Goal: Information Seeking & Learning: Check status

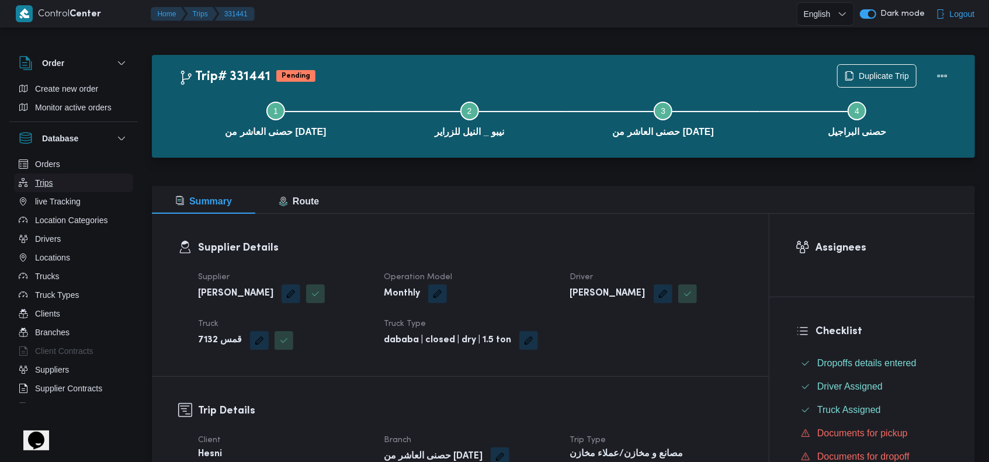
click at [62, 182] on button "Trips" at bounding box center [73, 183] width 119 height 19
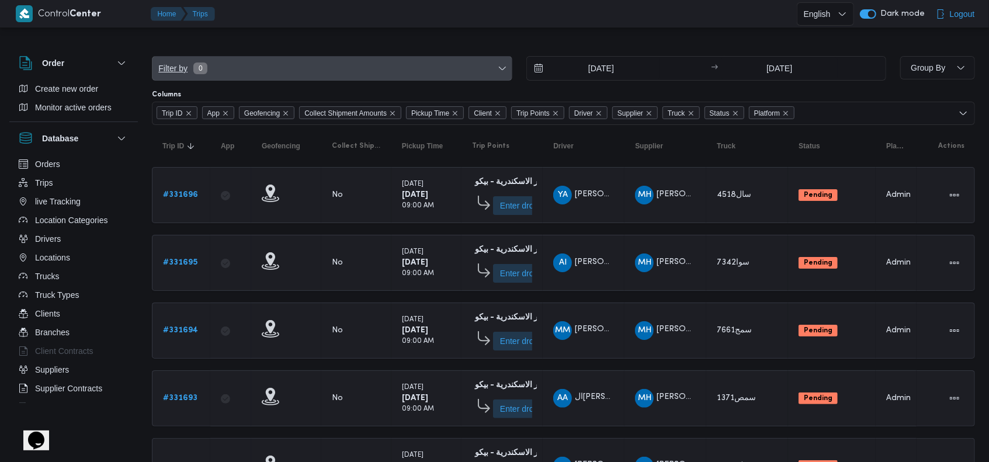
click at [206, 67] on span "0" at bounding box center [200, 69] width 14 height 12
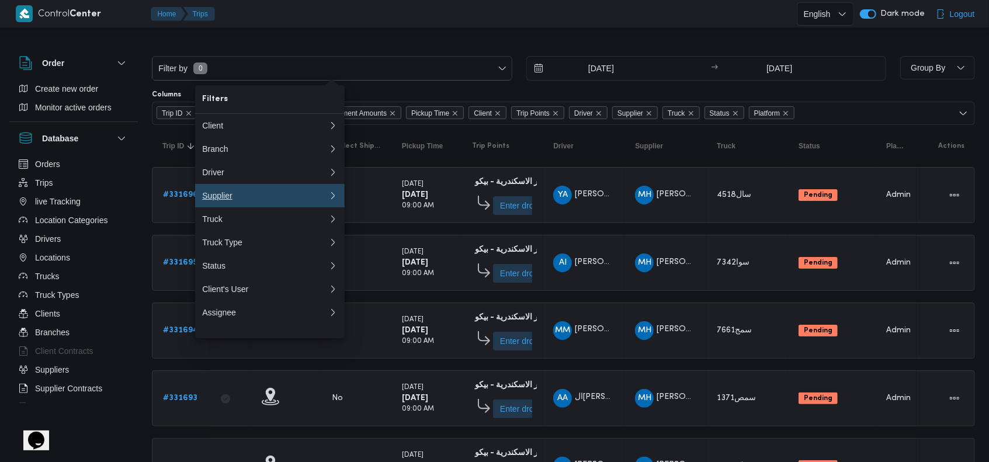
click at [242, 191] on button "Supplier" at bounding box center [270, 195] width 150 height 23
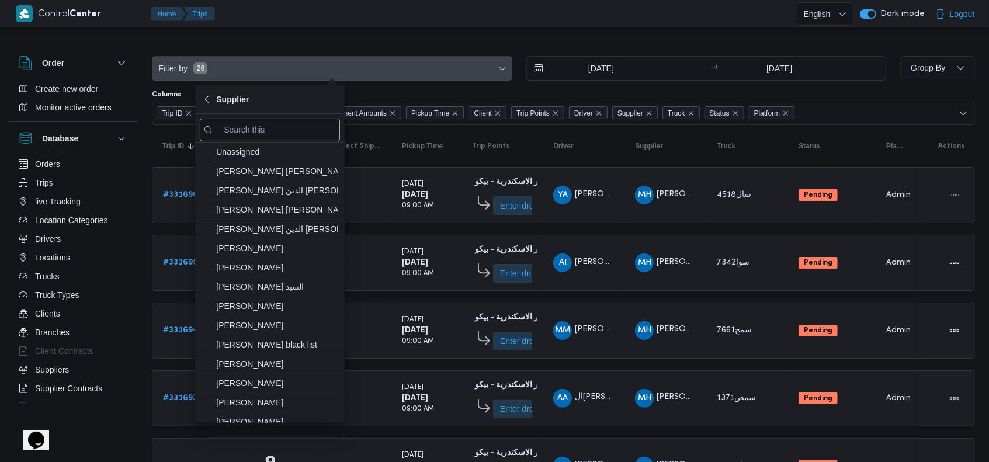
click at [181, 75] on span "Filter by 26" at bounding box center [331, 68] width 359 height 23
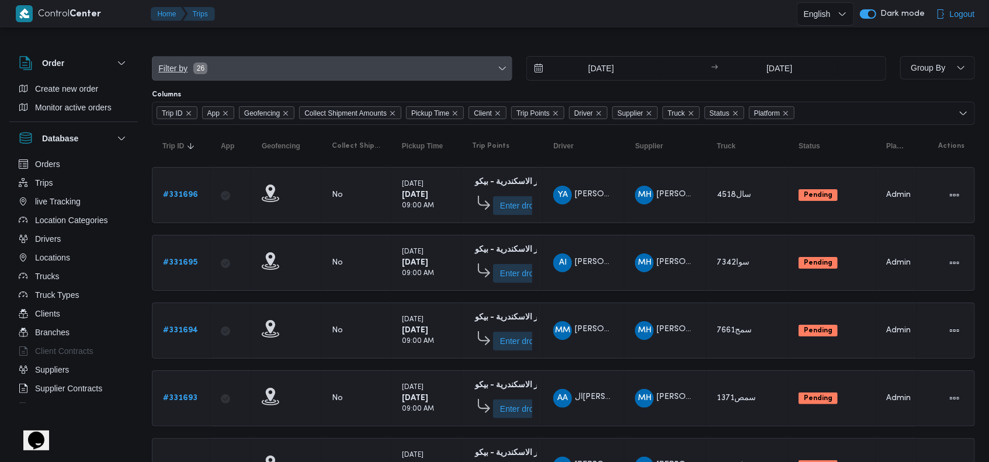
click at [182, 75] on span "Filter by 26" at bounding box center [331, 68] width 359 height 23
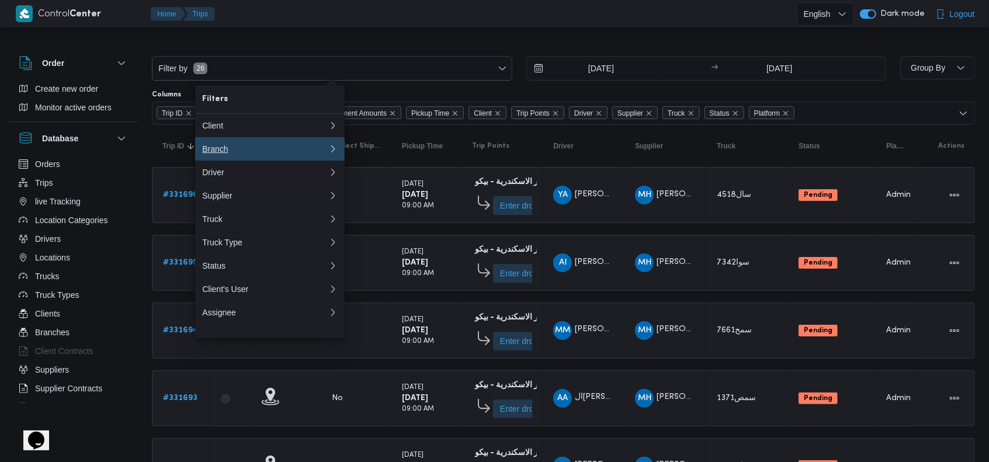
click at [232, 154] on div "Branch" at bounding box center [265, 148] width 126 height 9
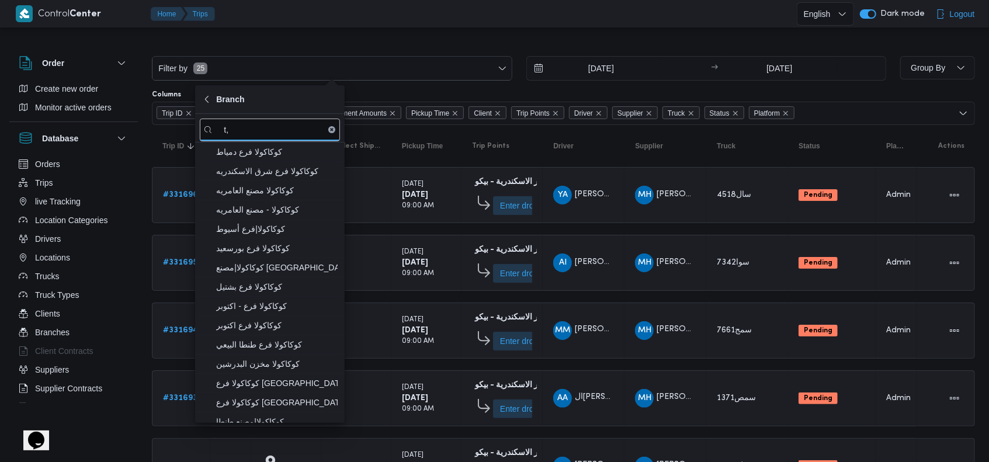
type input "t"
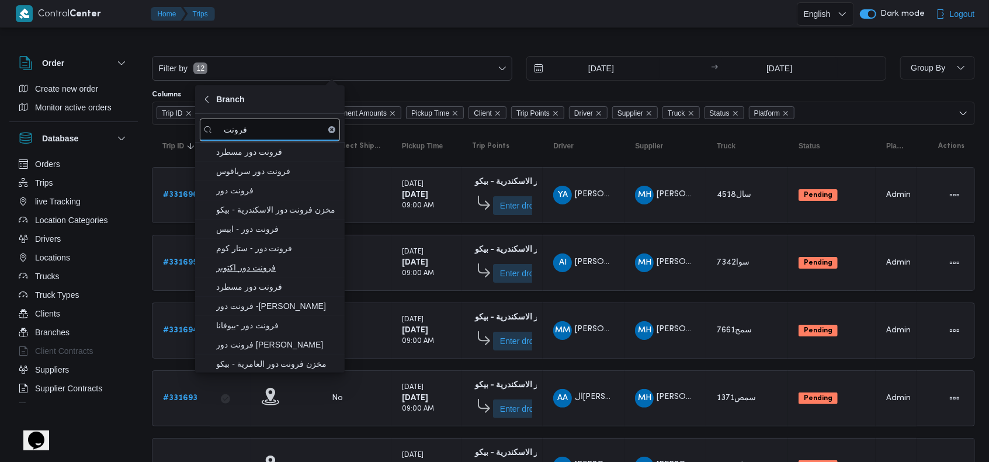
type input "فرونت"
click at [278, 275] on span "فرونت دور اكتوبر" at bounding box center [270, 267] width 140 height 19
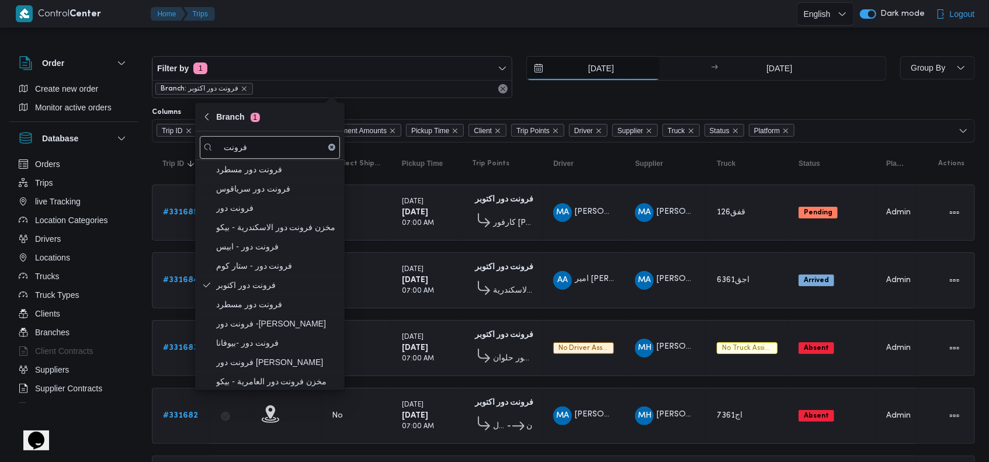
click at [492, 74] on input "11/8/2025" at bounding box center [593, 68] width 133 height 23
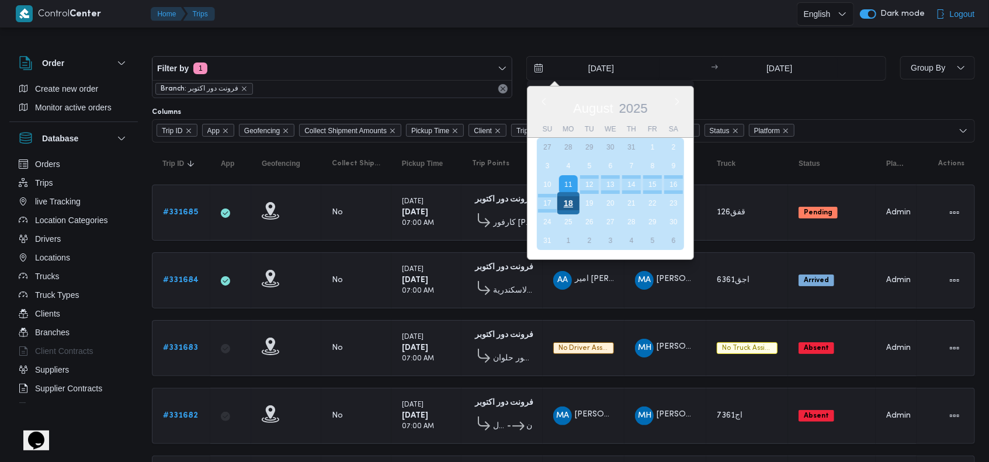
click at [492, 206] on div "18" at bounding box center [568, 203] width 22 height 22
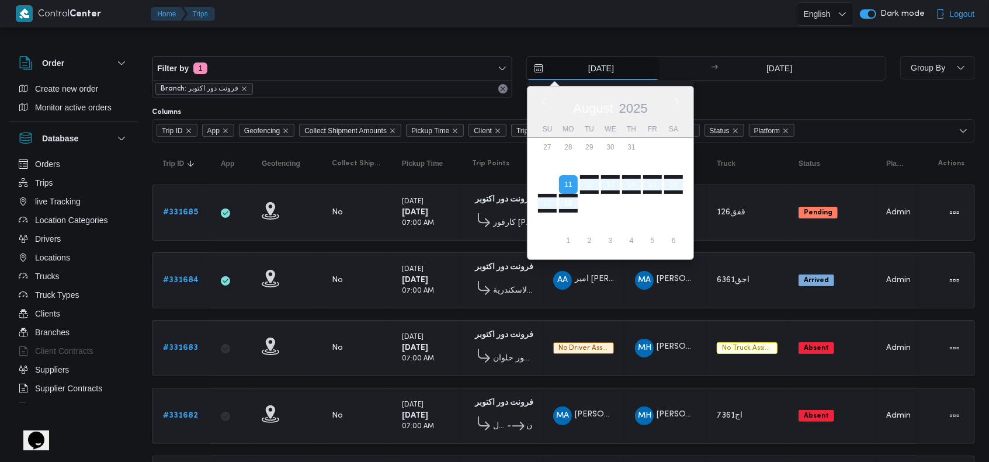
type input "18/8/2025"
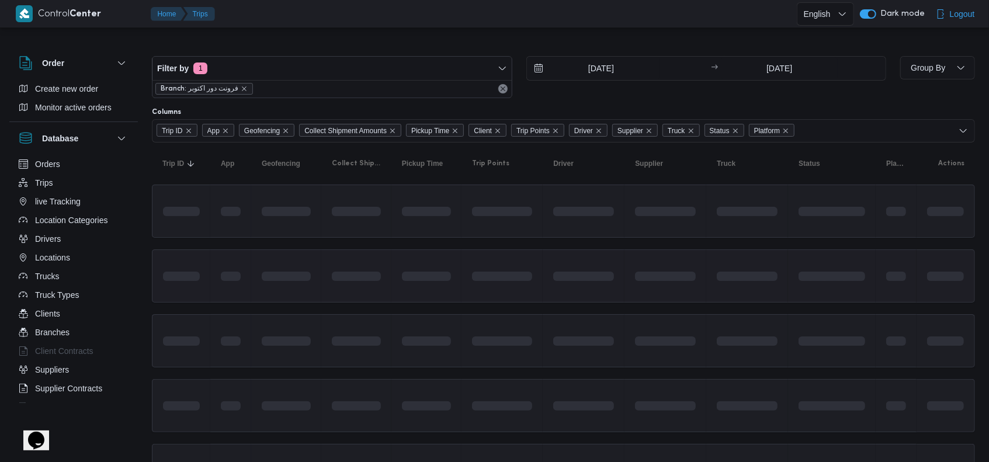
click at [492, 287] on td at bounding box center [666, 275] width 82 height 53
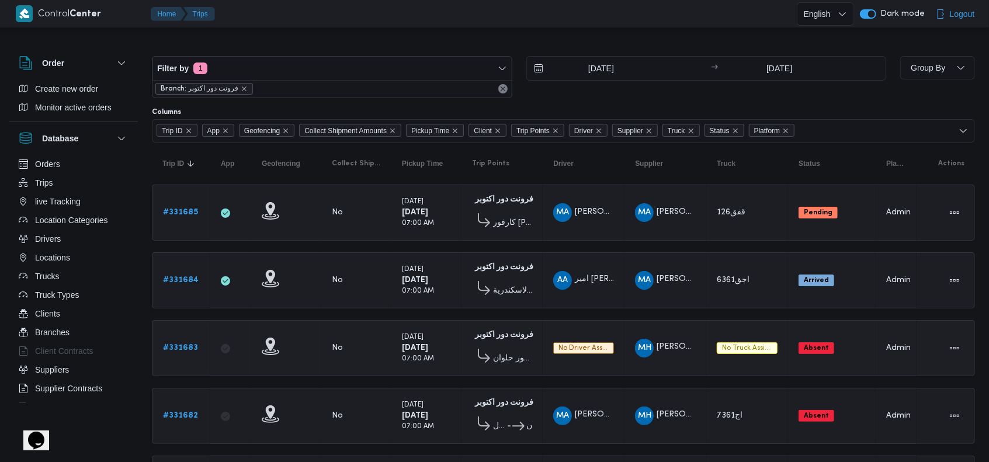
click at [492, 346] on b "Absent" at bounding box center [816, 348] width 25 height 7
click at [492, 412] on b "Absent" at bounding box center [816, 415] width 25 height 7
click at [492, 393] on td "Status Absent" at bounding box center [832, 416] width 88 height 56
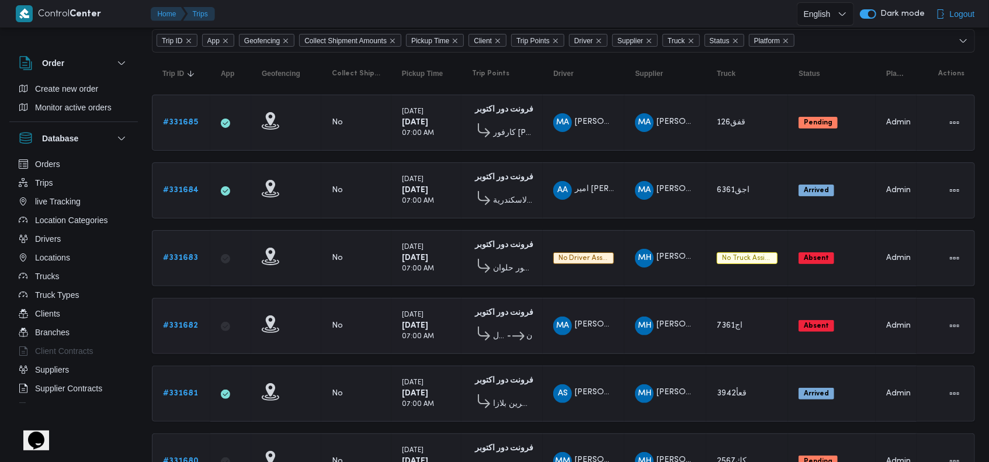
scroll to position [147, 0]
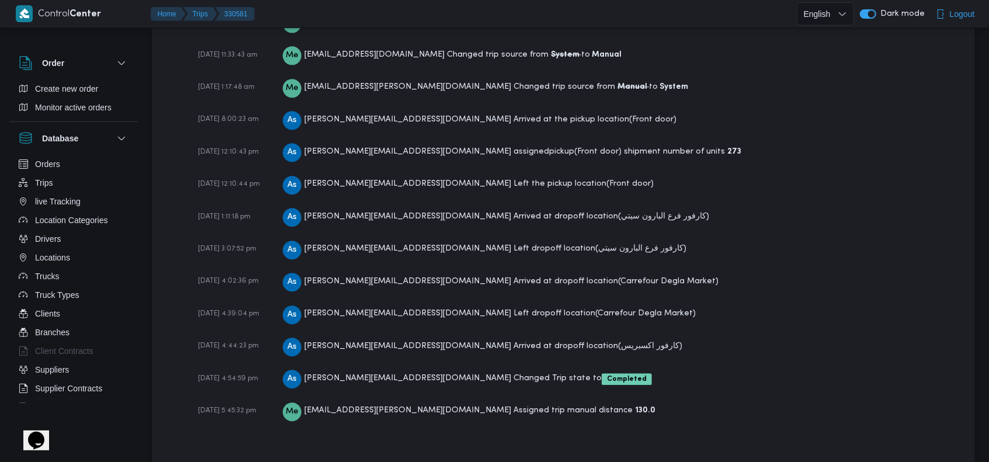
scroll to position [1926, 0]
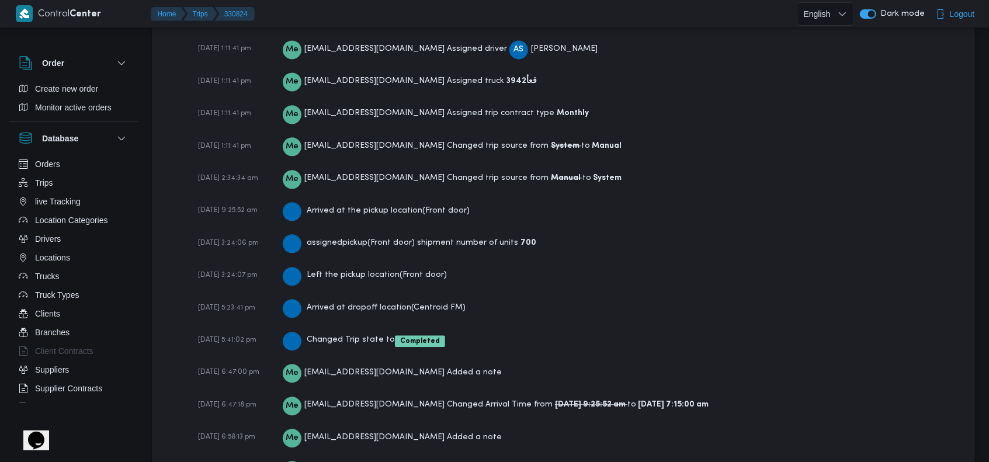
scroll to position [1832, 0]
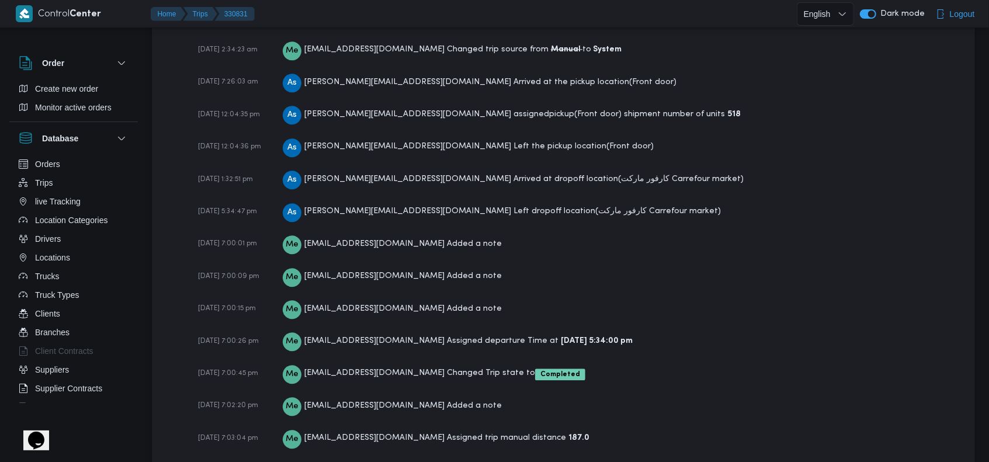
scroll to position [1992, 0]
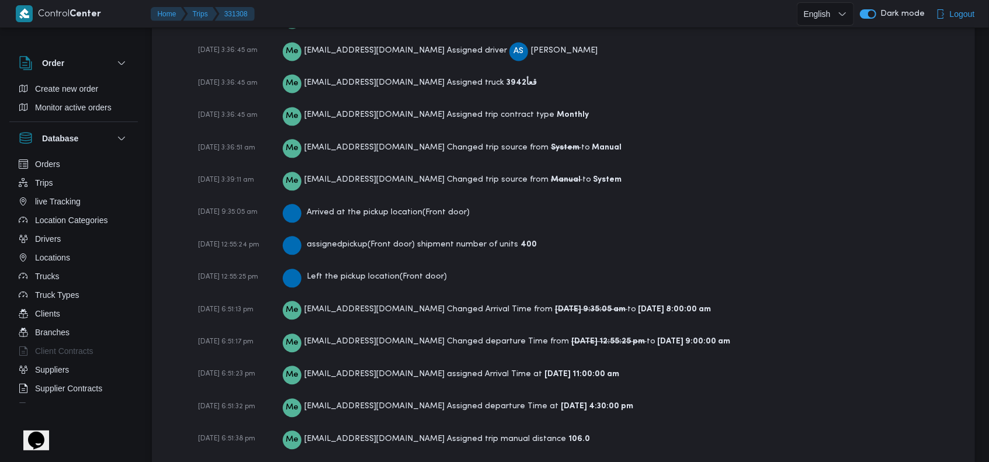
scroll to position [1791, 0]
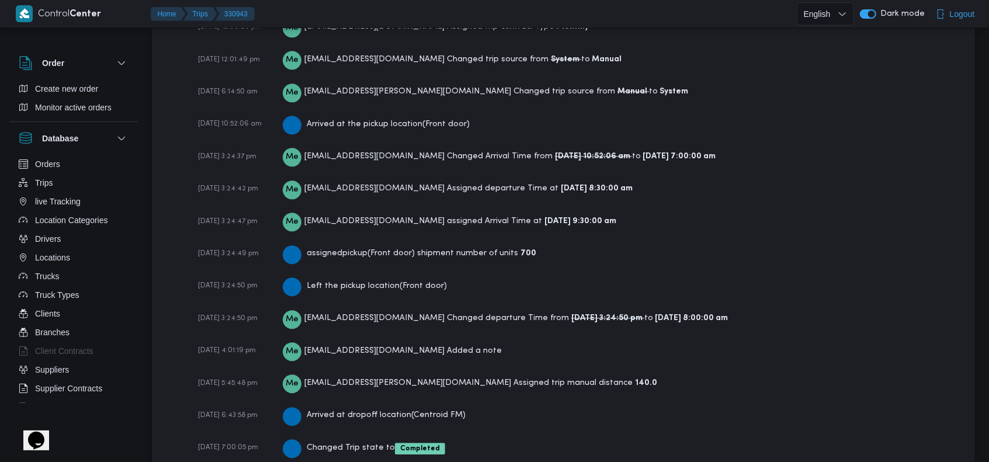
scroll to position [1930, 0]
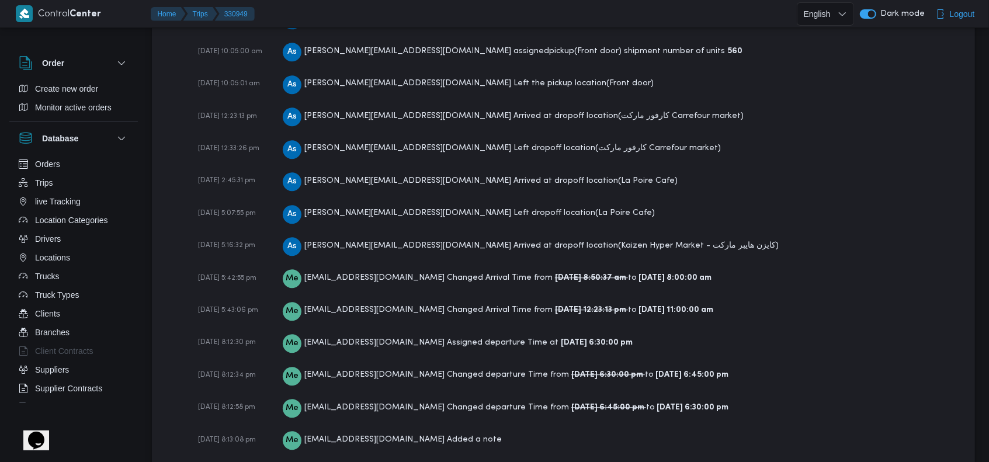
scroll to position [2103, 0]
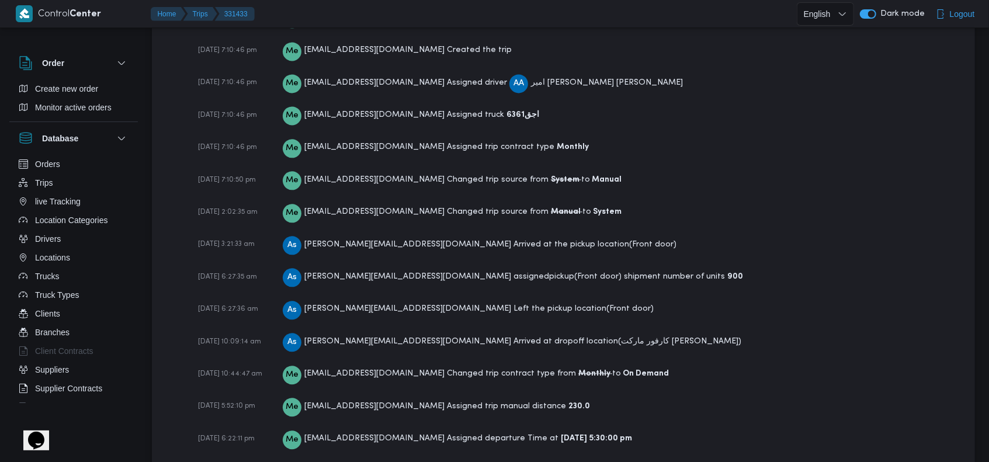
scroll to position [1832, 0]
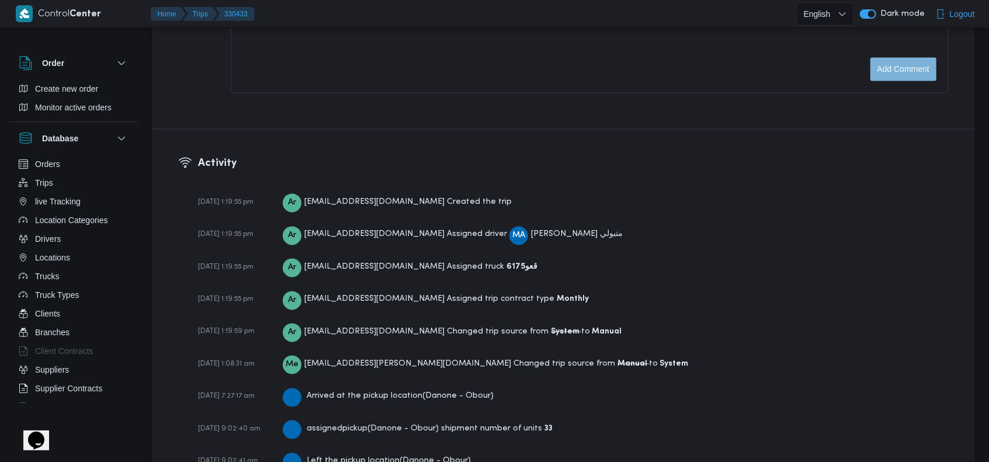
scroll to position [1753, 0]
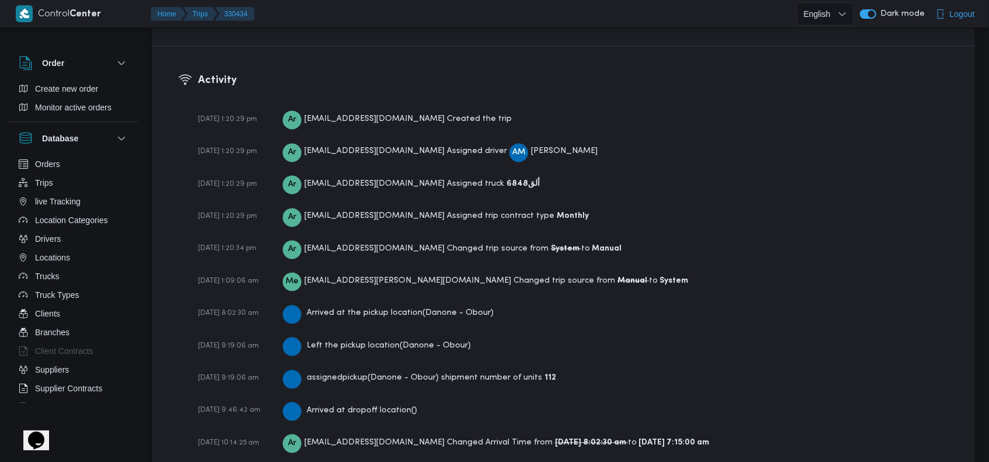
scroll to position [1787, 0]
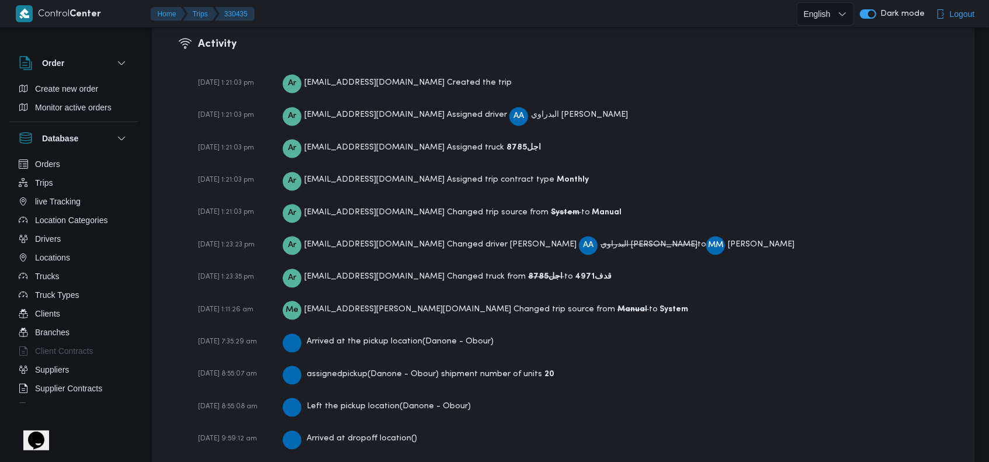
scroll to position [1820, 0]
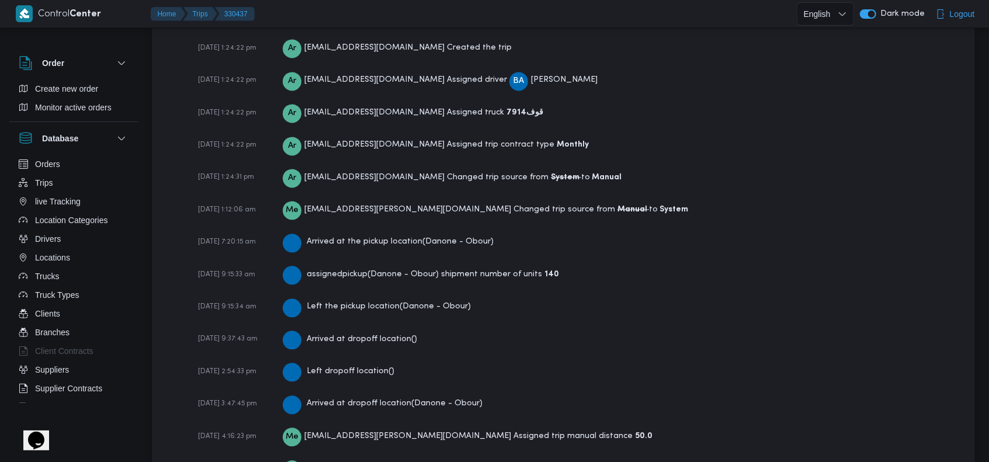
scroll to position [1753, 0]
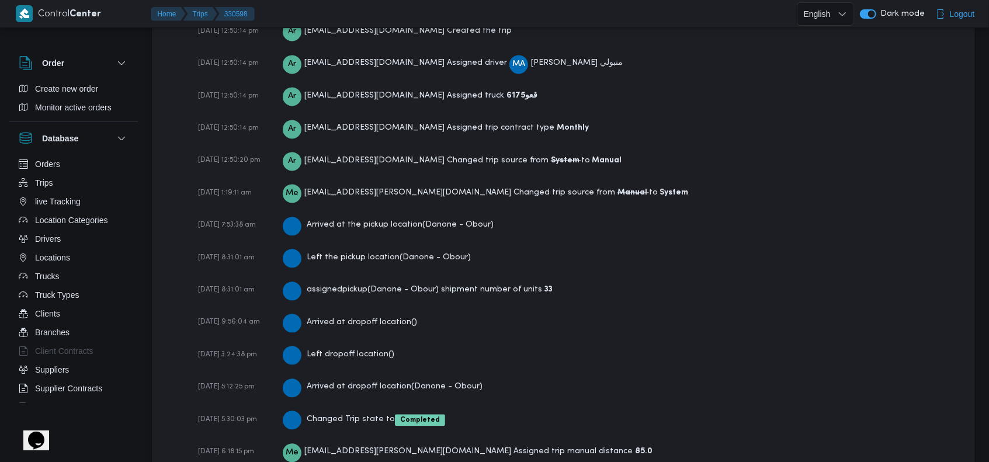
scroll to position [1721, 0]
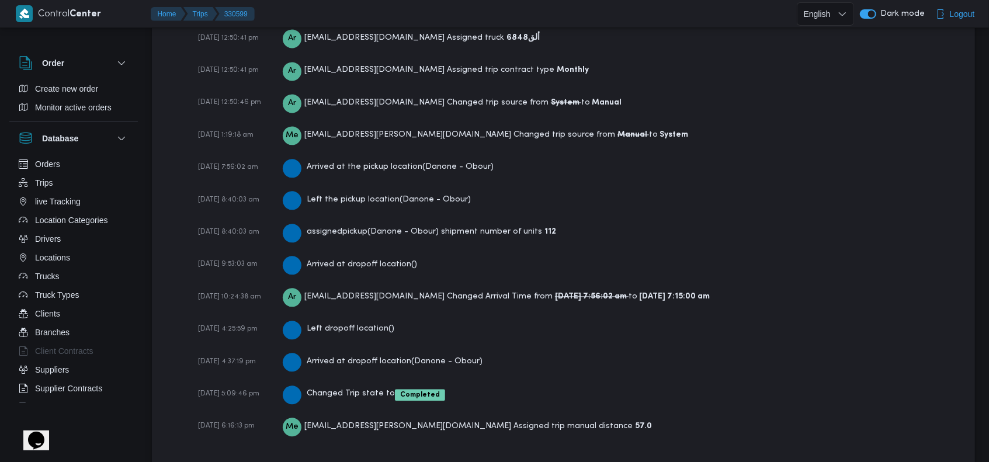
scroll to position [1753, 0]
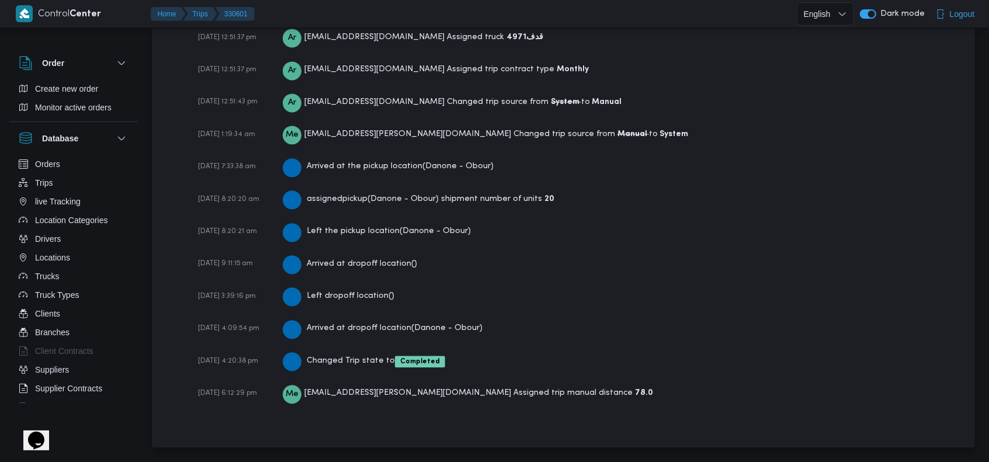
scroll to position [1721, 0]
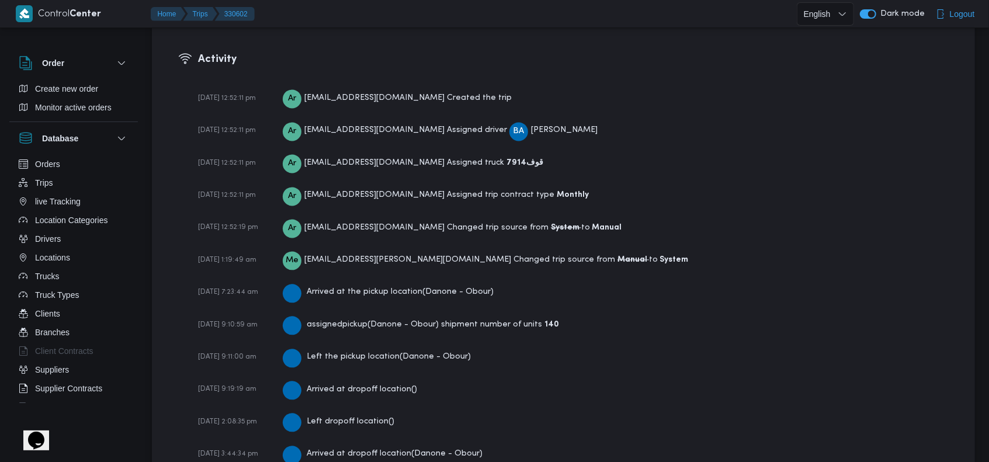
scroll to position [1721, 0]
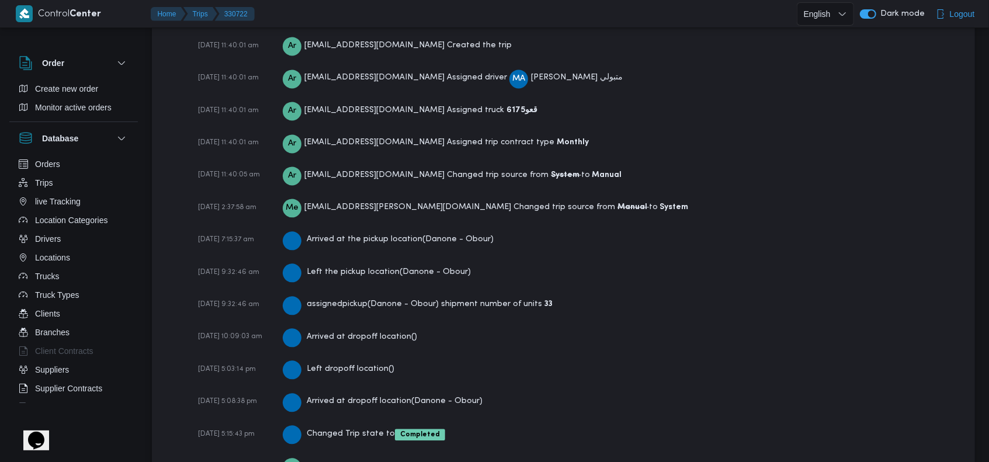
scroll to position [1721, 0]
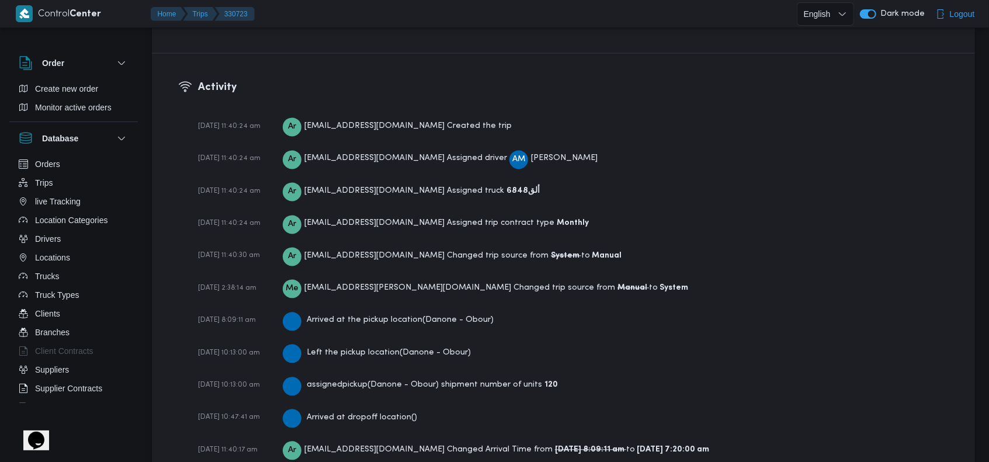
scroll to position [1787, 0]
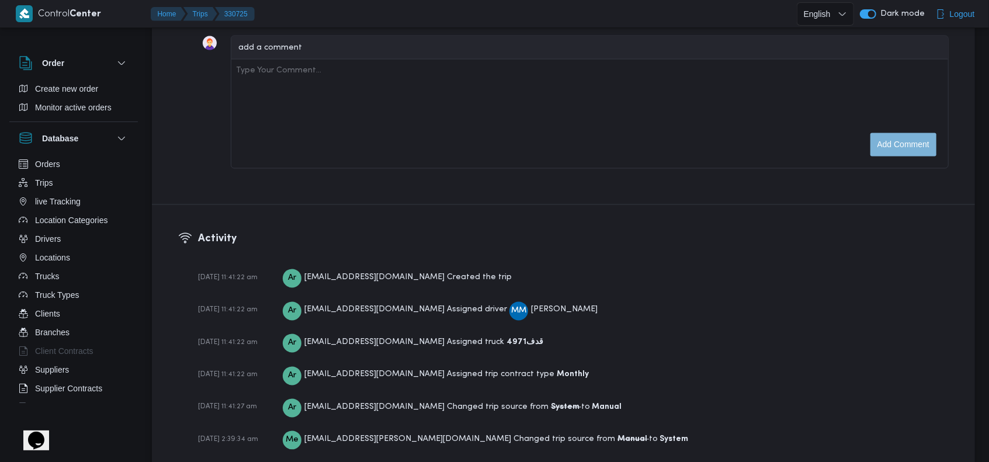
scroll to position [1753, 0]
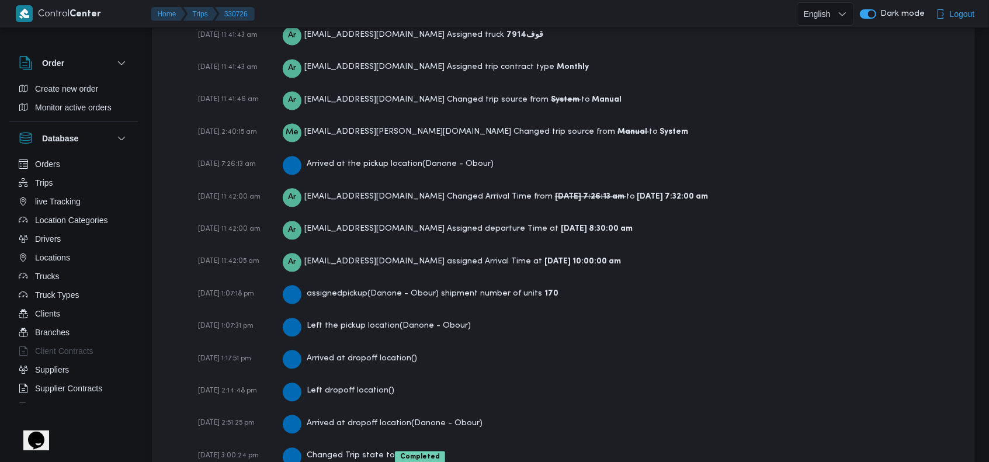
scroll to position [1886, 0]
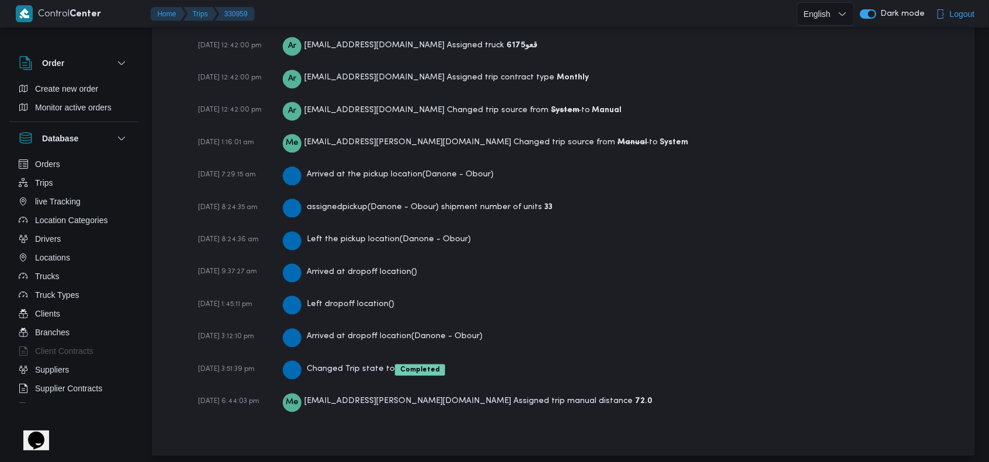
scroll to position [1721, 0]
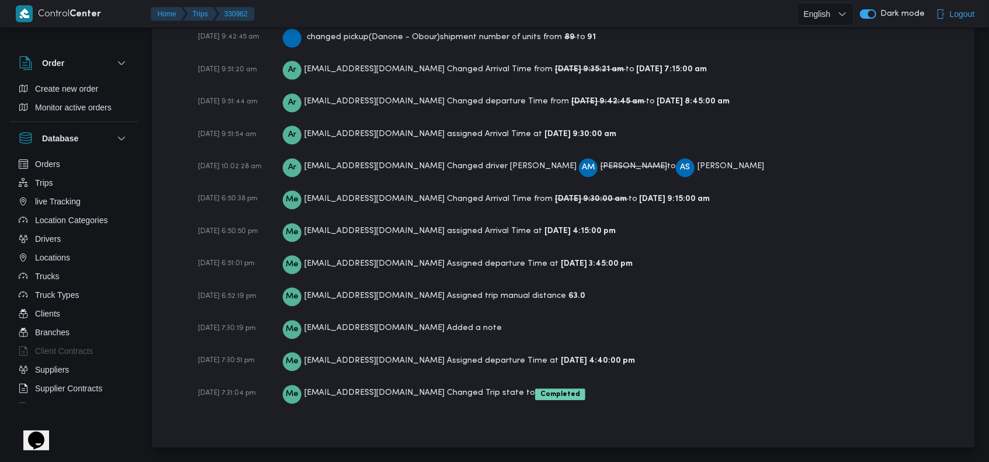
scroll to position [1952, 0]
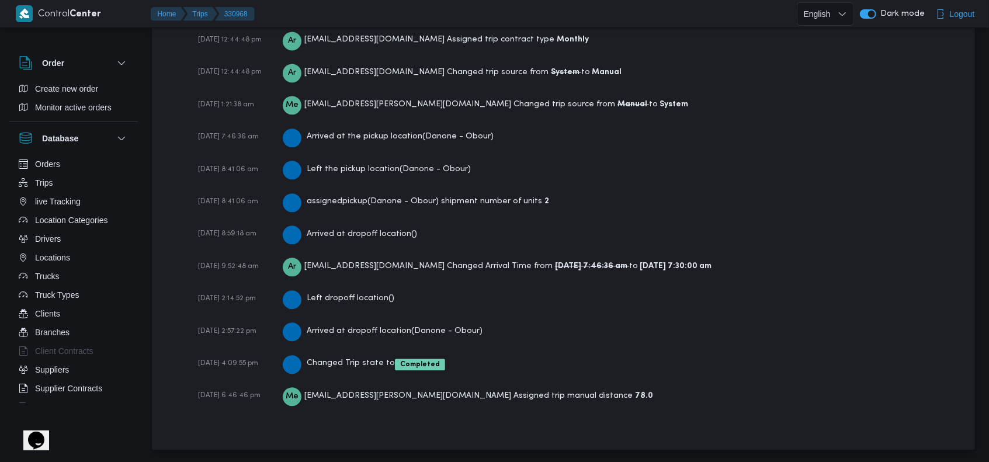
scroll to position [1753, 0]
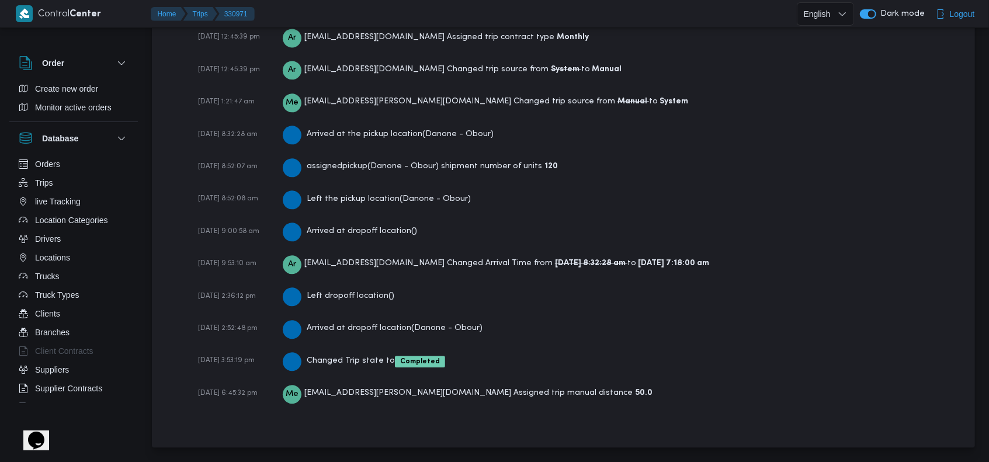
scroll to position [1787, 0]
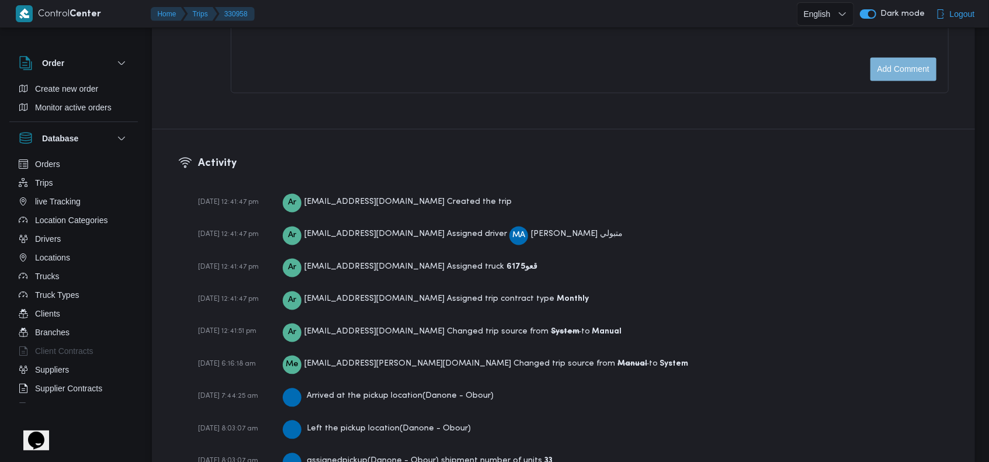
scroll to position [1721, 0]
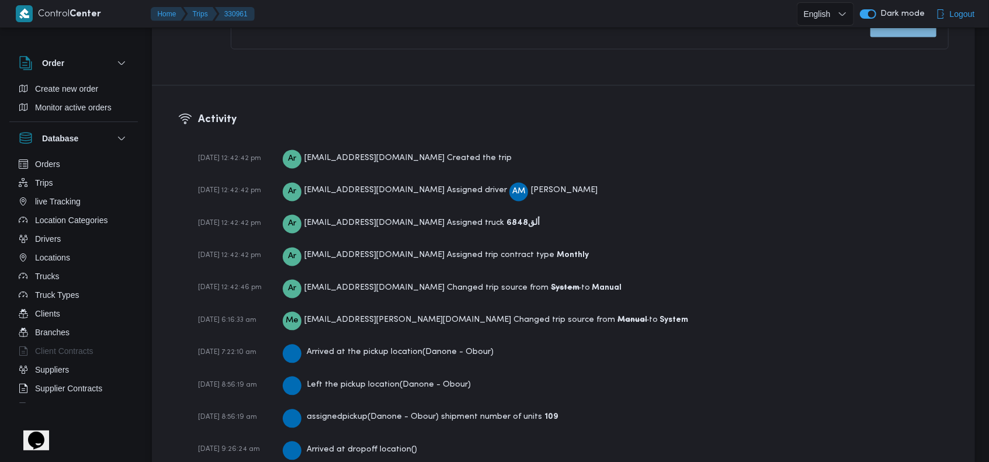
scroll to position [1721, 0]
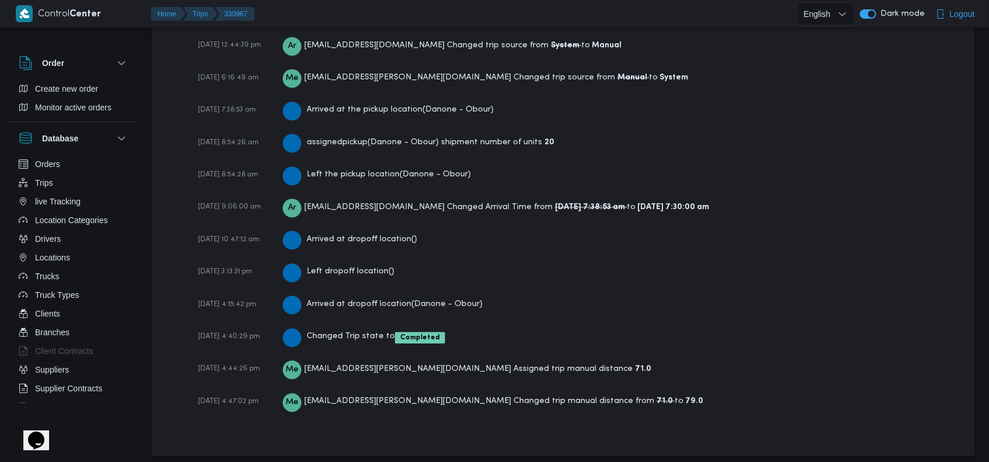
scroll to position [1787, 0]
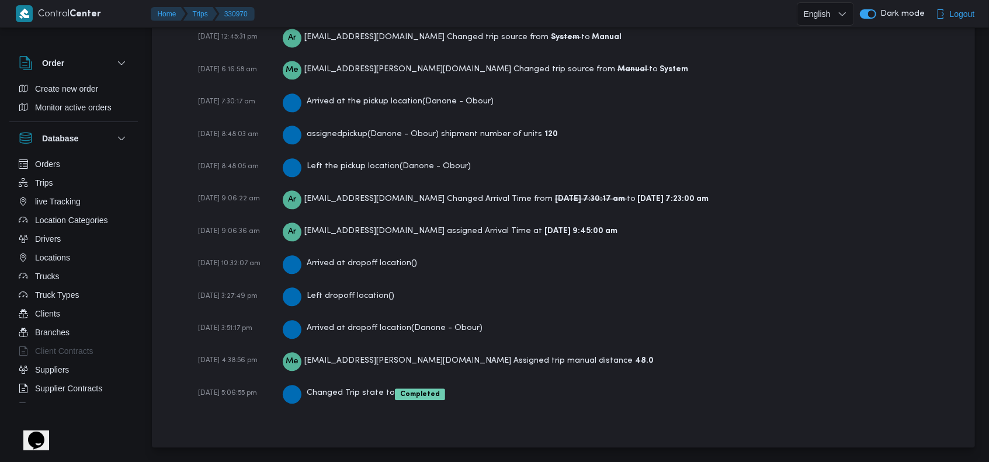
scroll to position [1787, 0]
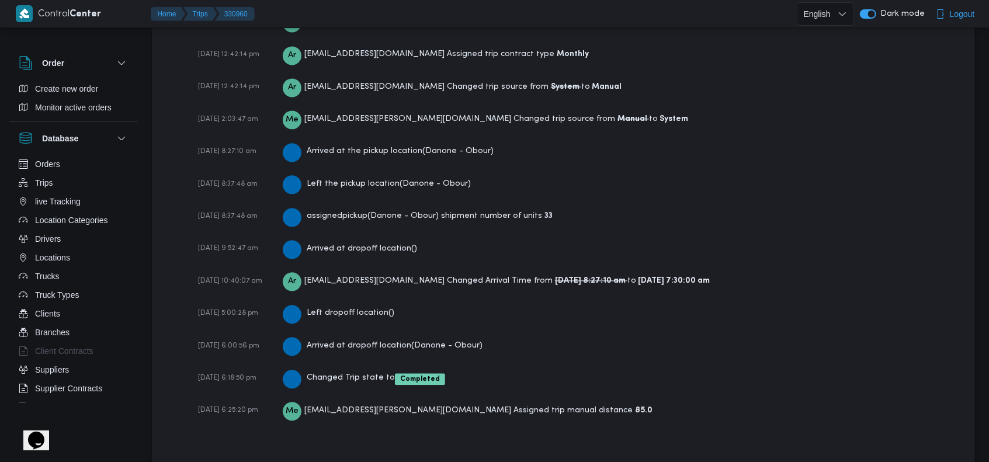
scroll to position [1753, 0]
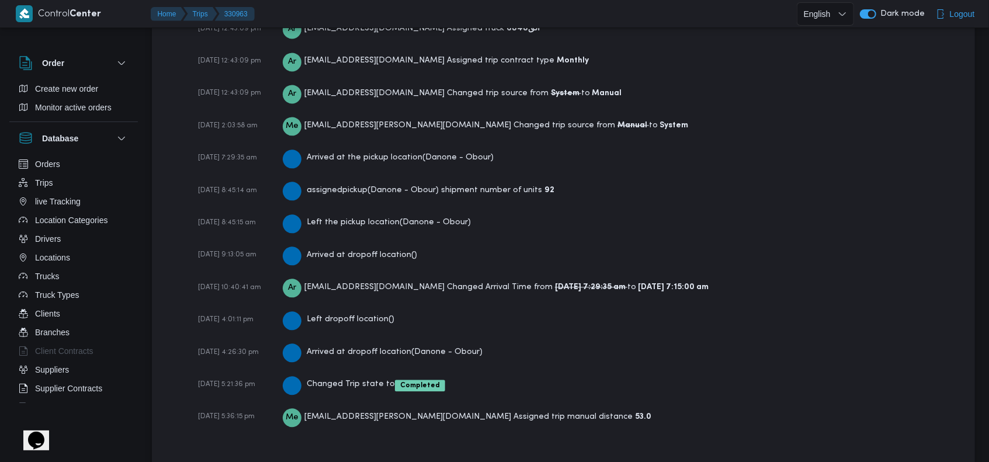
scroll to position [1753, 0]
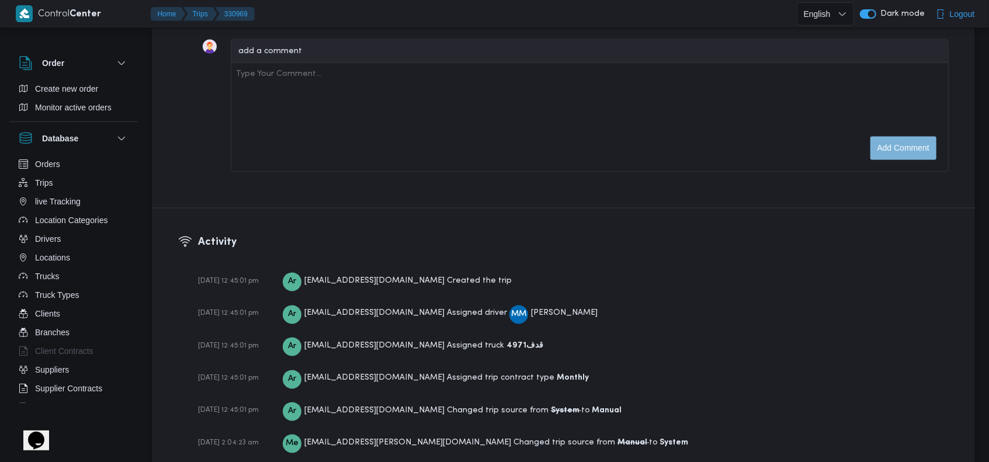
scroll to position [1753, 0]
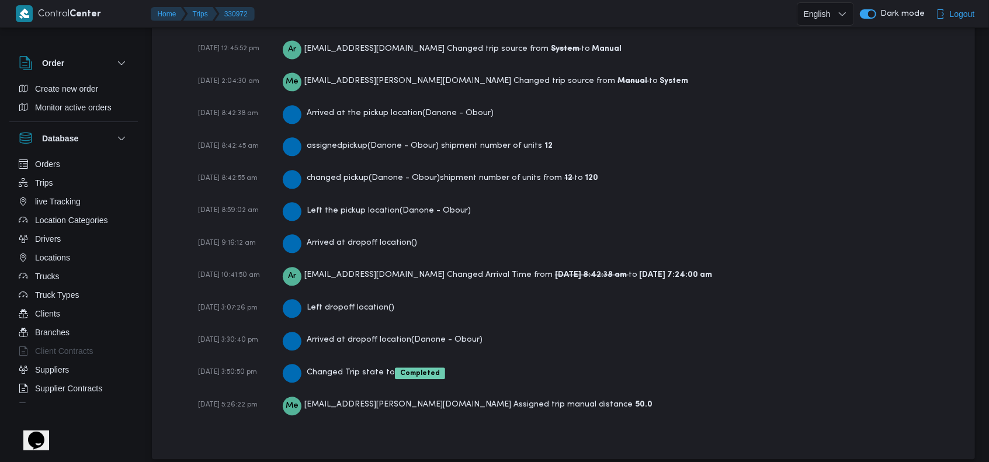
scroll to position [1787, 0]
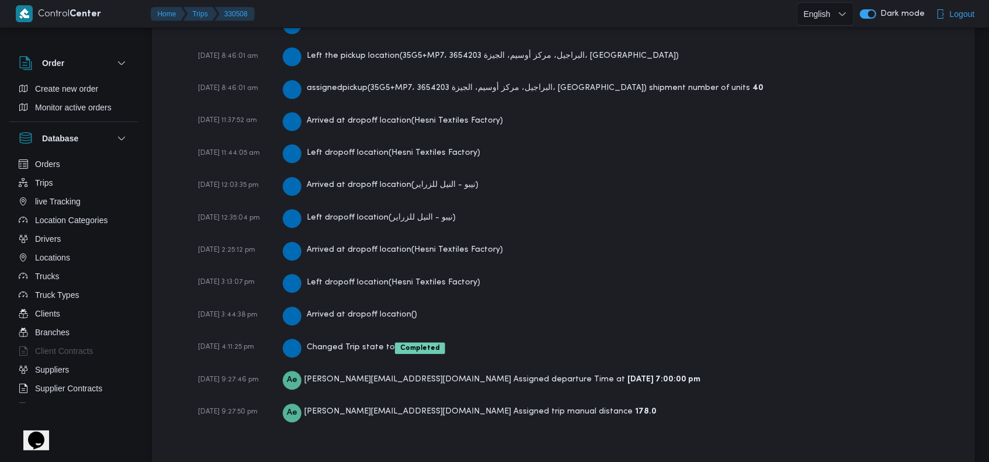
scroll to position [1979, 0]
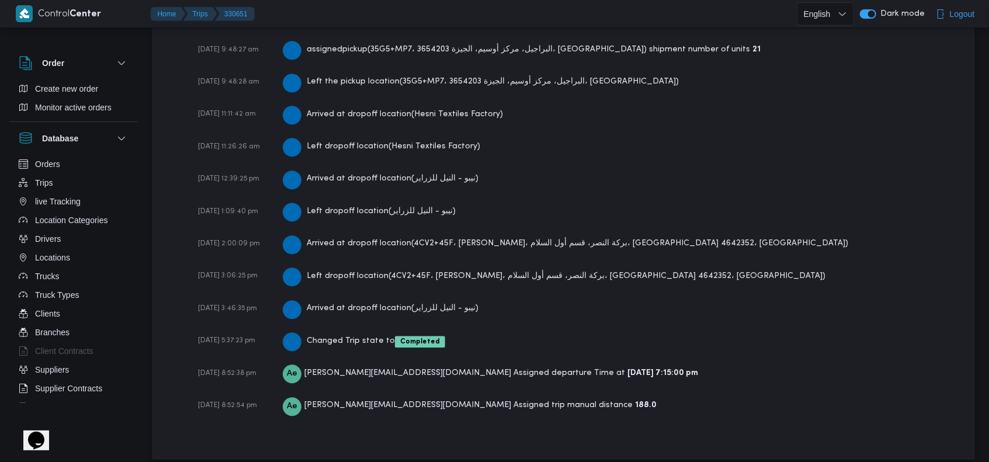
scroll to position [1979, 0]
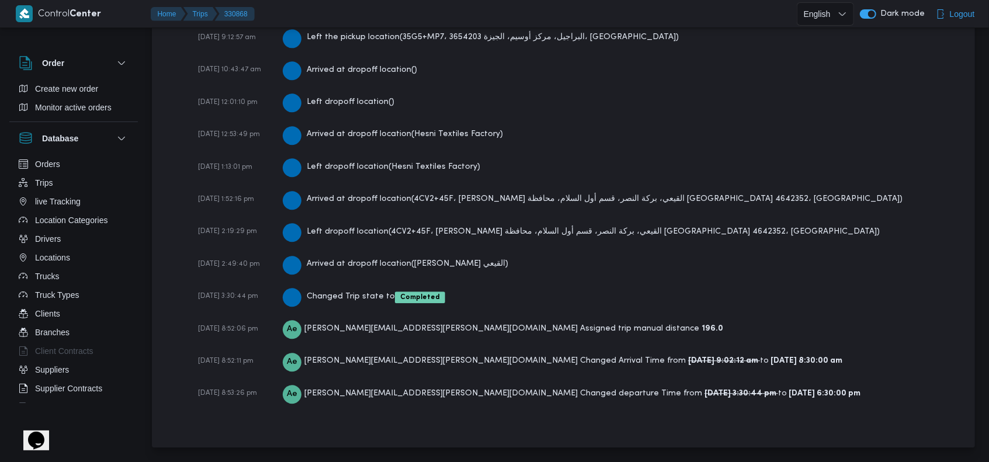
scroll to position [1981, 0]
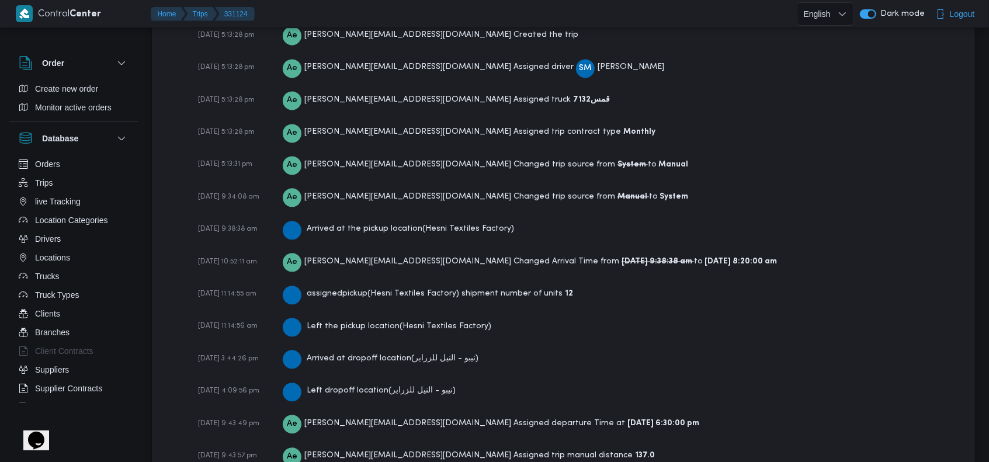
scroll to position [1785, 0]
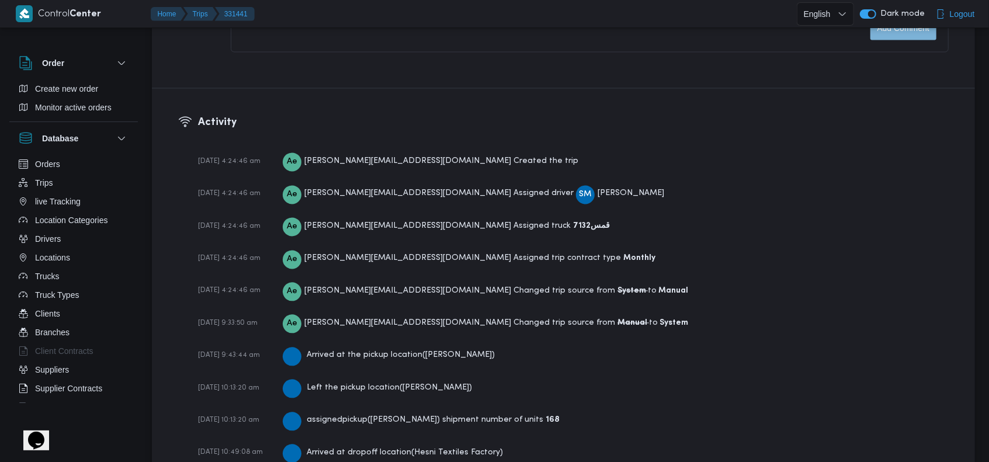
scroll to position [1915, 0]
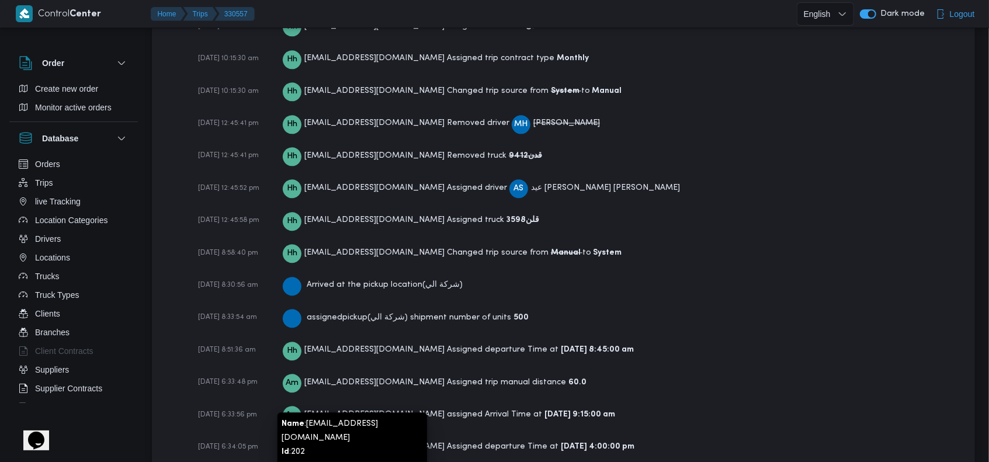
scroll to position [1839, 0]
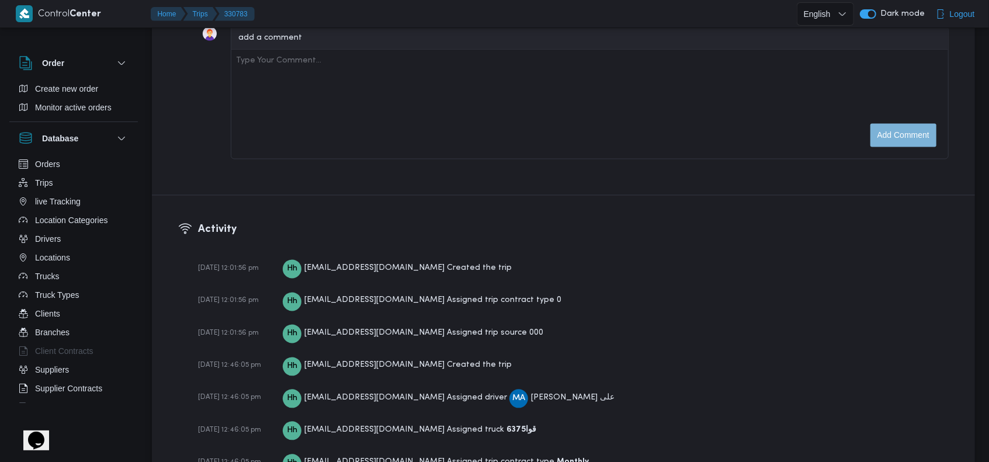
scroll to position [1636, 0]
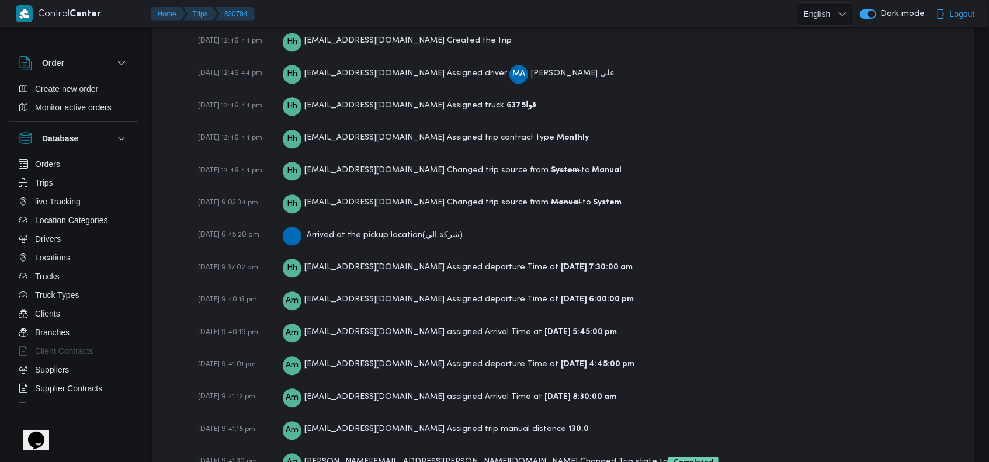
scroll to position [1829, 0]
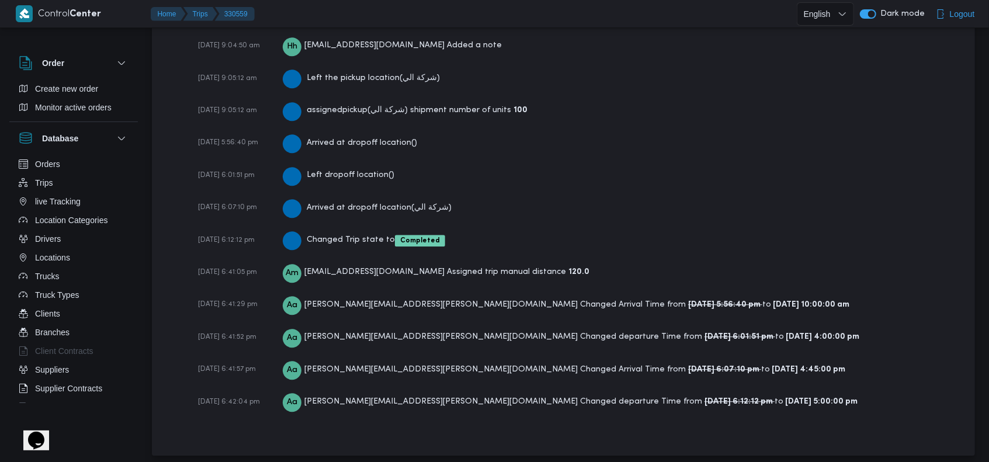
scroll to position [2028, 0]
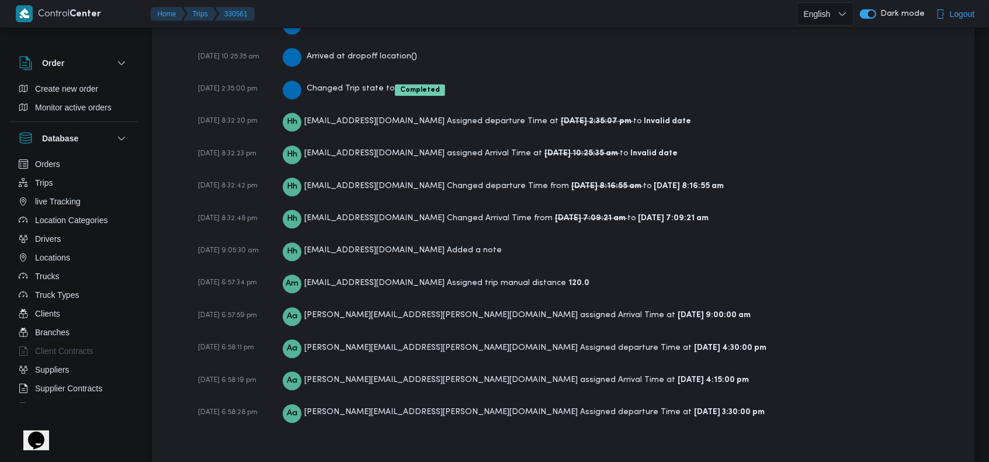
scroll to position [2061, 0]
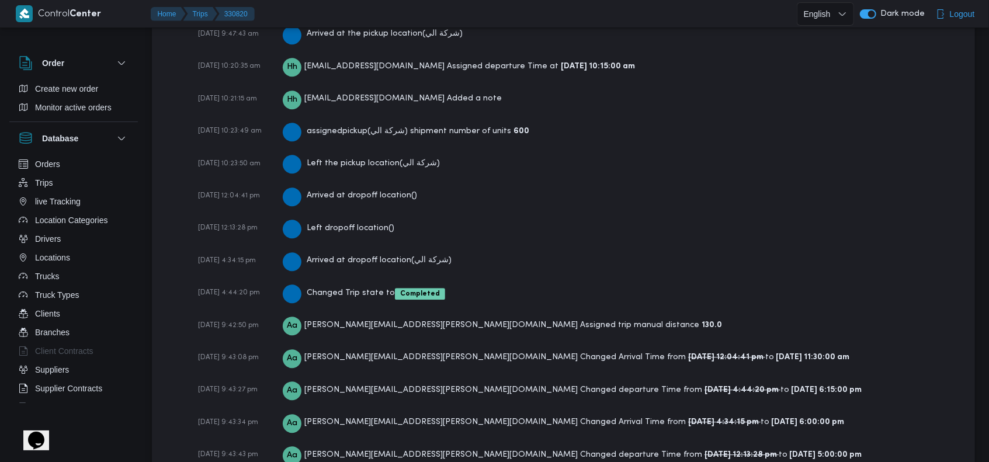
scroll to position [2160, 0]
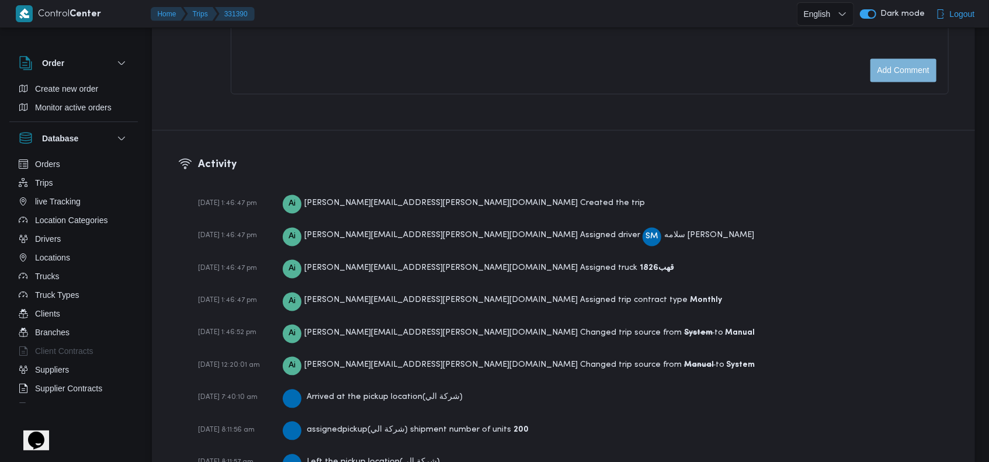
scroll to position [1753, 0]
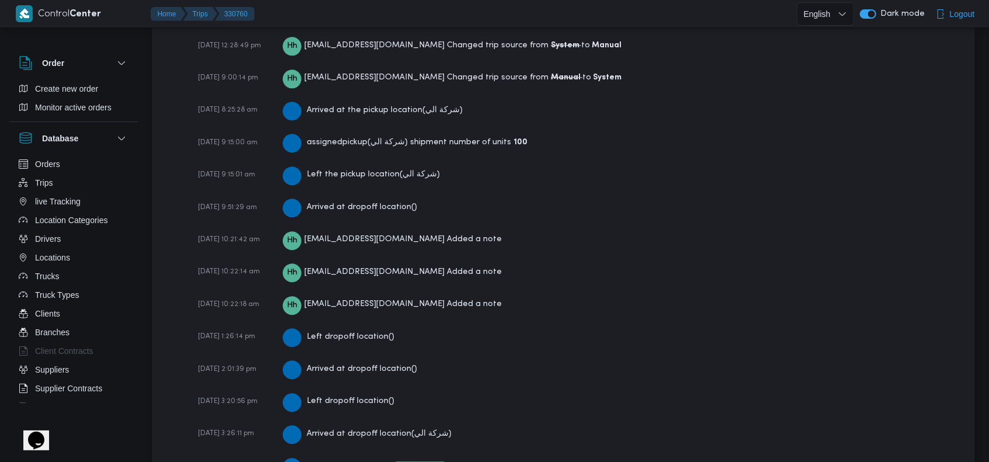
scroll to position [2125, 0]
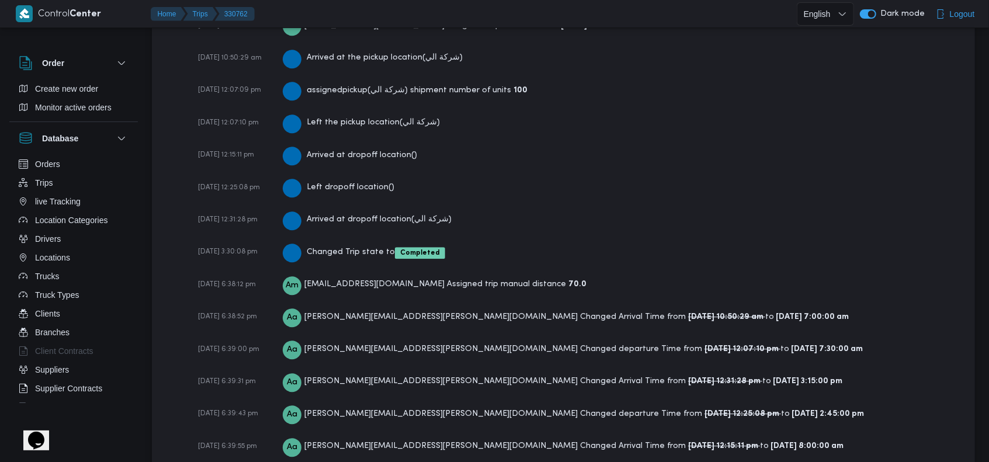
scroll to position [2103, 0]
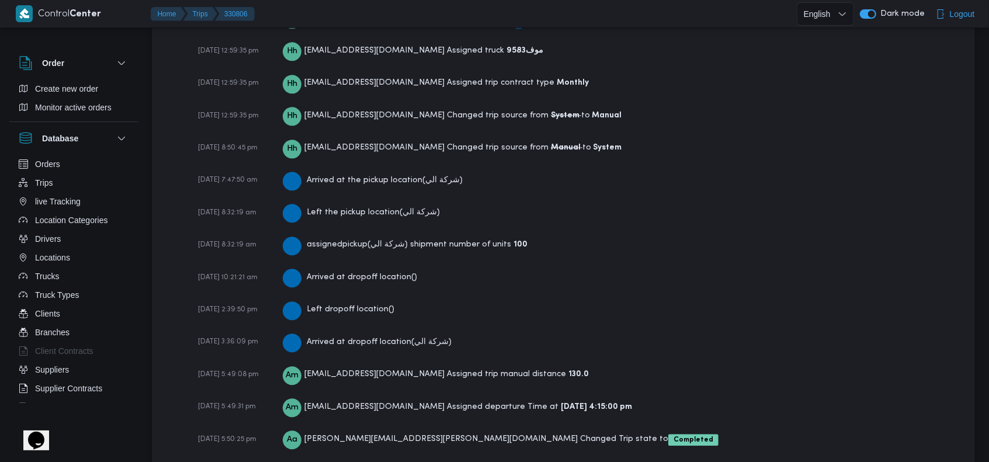
scroll to position [1862, 0]
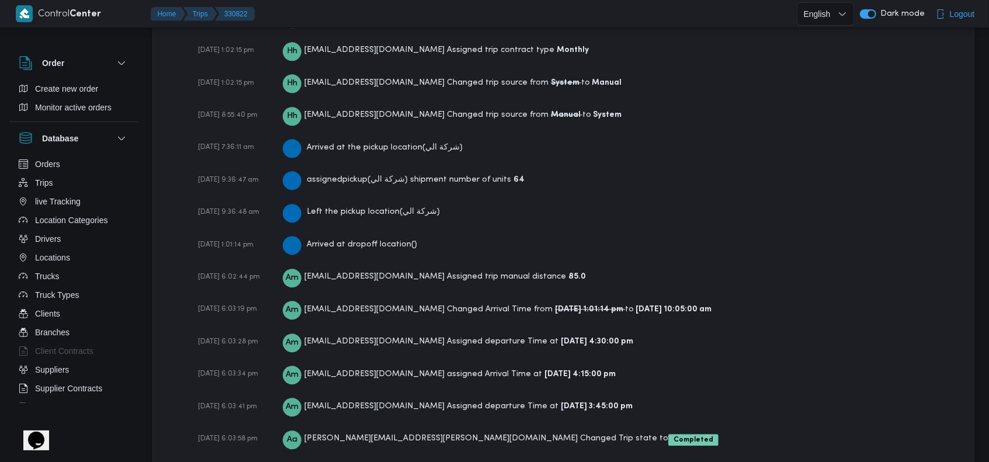
scroll to position [1895, 0]
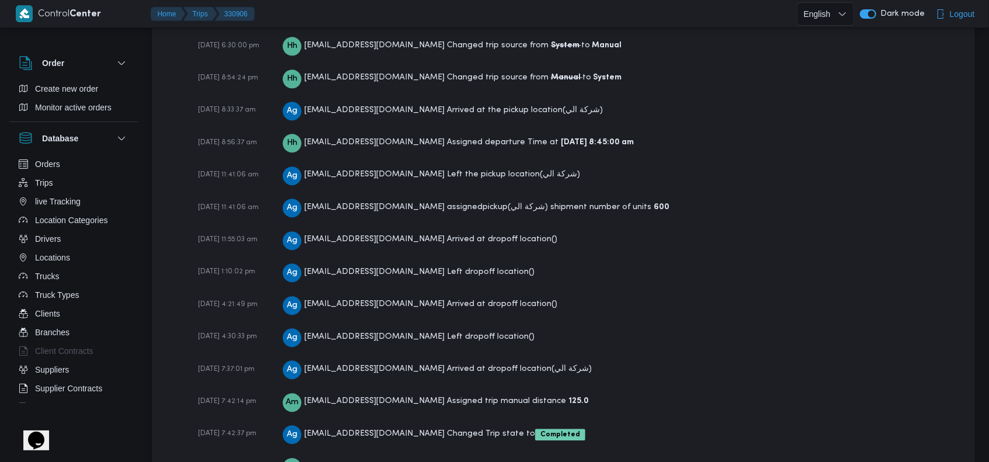
scroll to position [2125, 0]
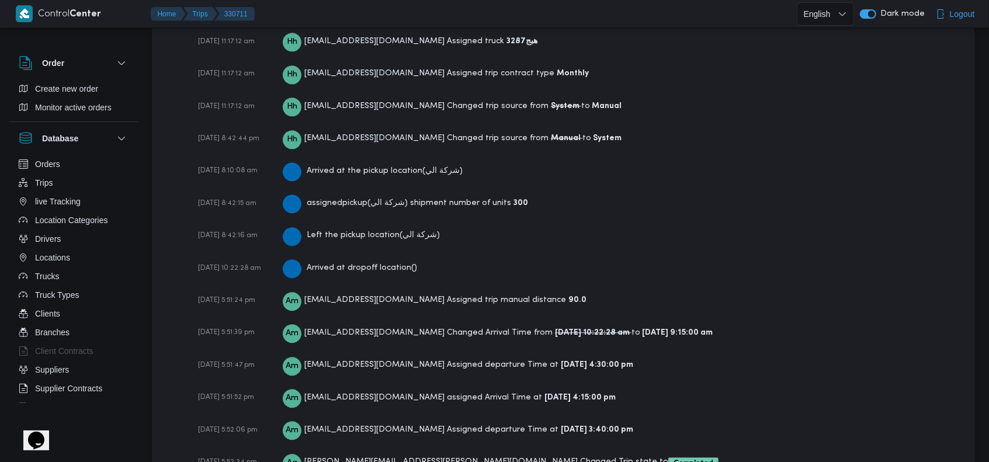
scroll to position [1895, 0]
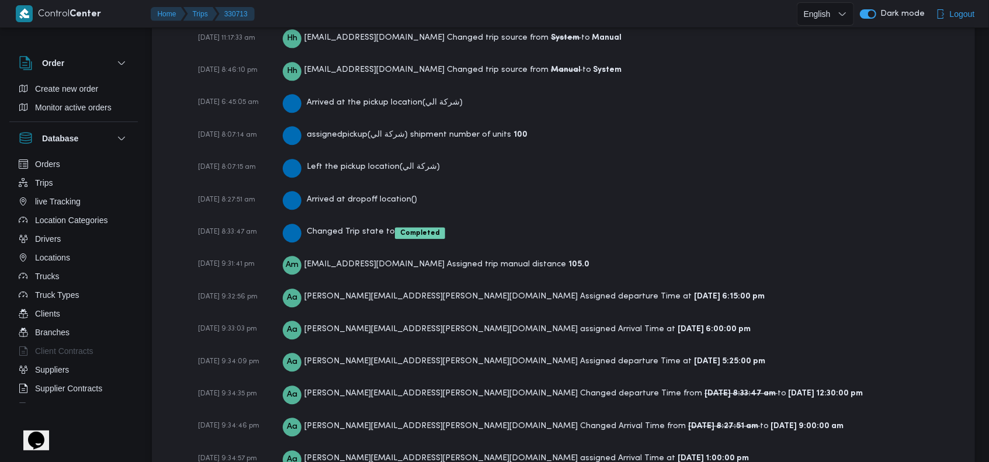
scroll to position [1992, 0]
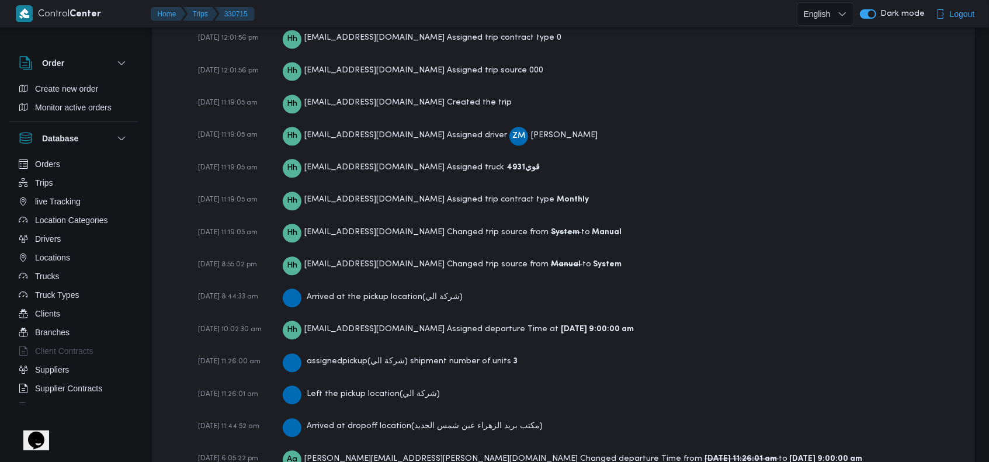
scroll to position [2025, 0]
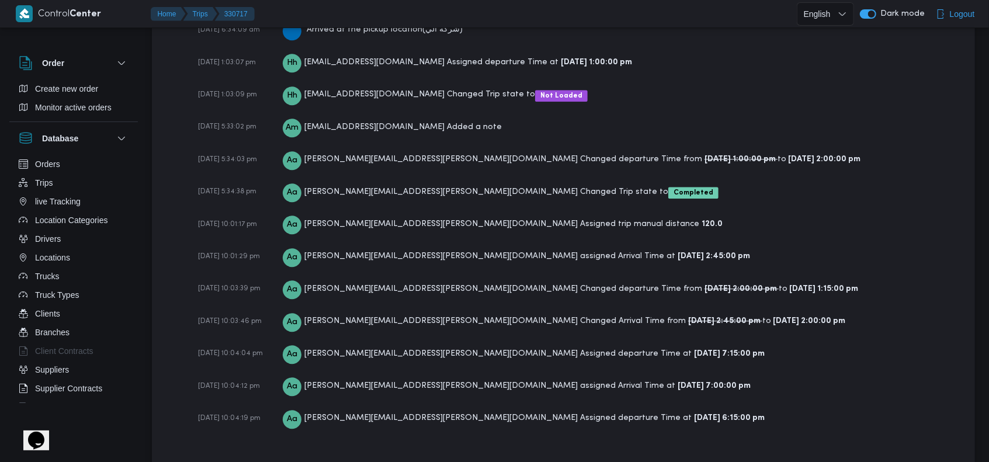
scroll to position [1827, 0]
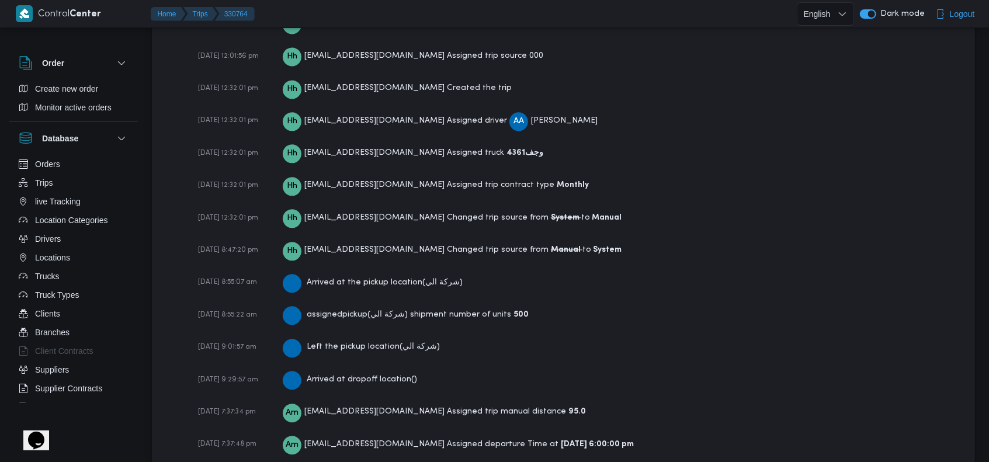
scroll to position [1947, 0]
